Goal: Use online tool/utility: Utilize a website feature to perform a specific function

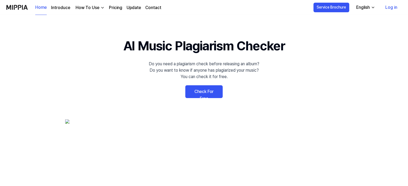
click at [203, 89] on link "Check For Free" at bounding box center [203, 91] width 37 height 13
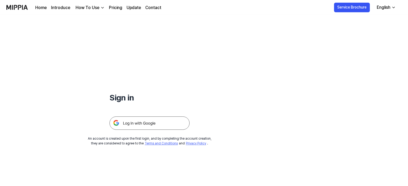
click at [165, 121] on img at bounding box center [149, 123] width 80 height 13
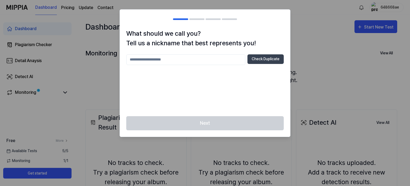
click at [164, 62] on input "text" at bounding box center [185, 59] width 119 height 11
type input "*"
type input "***"
click at [319, 44] on div at bounding box center [205, 93] width 410 height 186
click at [264, 58] on button "Check Duplicate" at bounding box center [265, 59] width 36 height 10
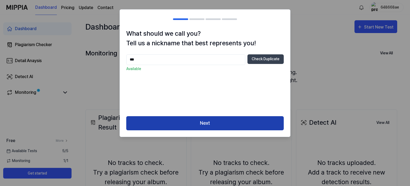
click at [246, 125] on button "Next" at bounding box center [204, 123] width 157 height 14
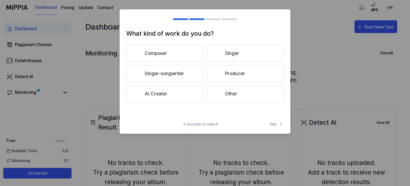
click at [179, 72] on button "Singer-songwriter" at bounding box center [164, 73] width 77 height 17
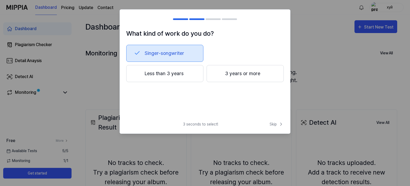
click at [176, 77] on button "Less than 3 years" at bounding box center [164, 73] width 77 height 17
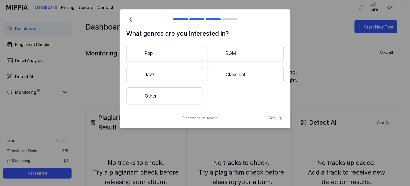
click at [277, 117] on icon at bounding box center [280, 118] width 6 height 6
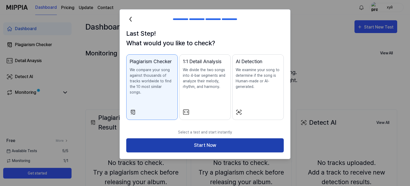
click at [248, 138] on button "Start Now" at bounding box center [204, 145] width 157 height 14
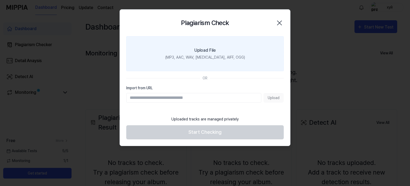
click at [247, 55] on label "Upload File (MP3, AAC, WAV, FLAC, AIFF, OGG)" at bounding box center [204, 53] width 157 height 35
click at [0, 0] on input "Upload File (MP3, AAC, WAV, FLAC, AIFF, OGG)" at bounding box center [0, 0] width 0 height 0
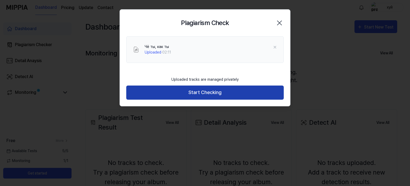
click at [197, 94] on button "Start Checking" at bounding box center [204, 93] width 157 height 14
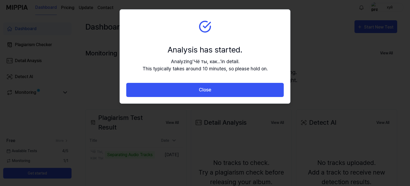
click at [197, 94] on button "Close" at bounding box center [204, 90] width 157 height 14
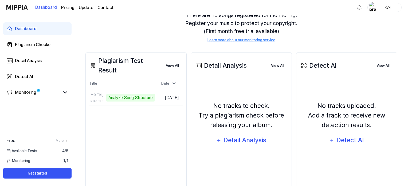
scroll to position [69, 0]
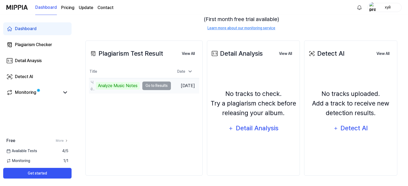
click at [143, 89] on td "Чё ты, как ты Analyze Music Notes Go to Results" at bounding box center [130, 85] width 82 height 15
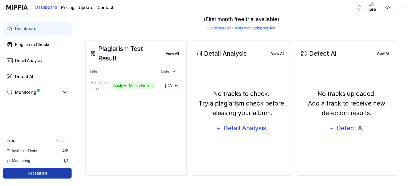
click at [63, 169] on button "Get started" at bounding box center [37, 173] width 68 height 11
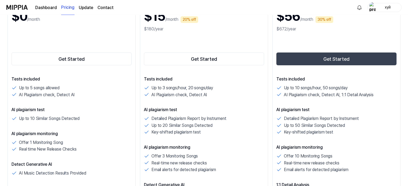
scroll to position [89, 0]
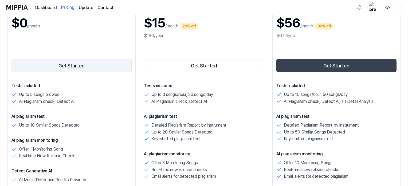
click at [70, 64] on button "Get Started" at bounding box center [71, 65] width 120 height 13
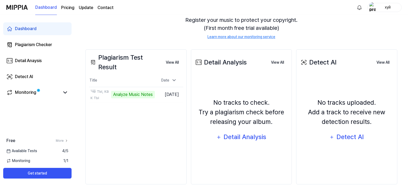
scroll to position [69, 0]
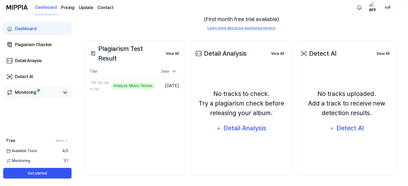
click at [65, 92] on icon at bounding box center [65, 92] width 6 height 6
